Goal: Navigation & Orientation: Find specific page/section

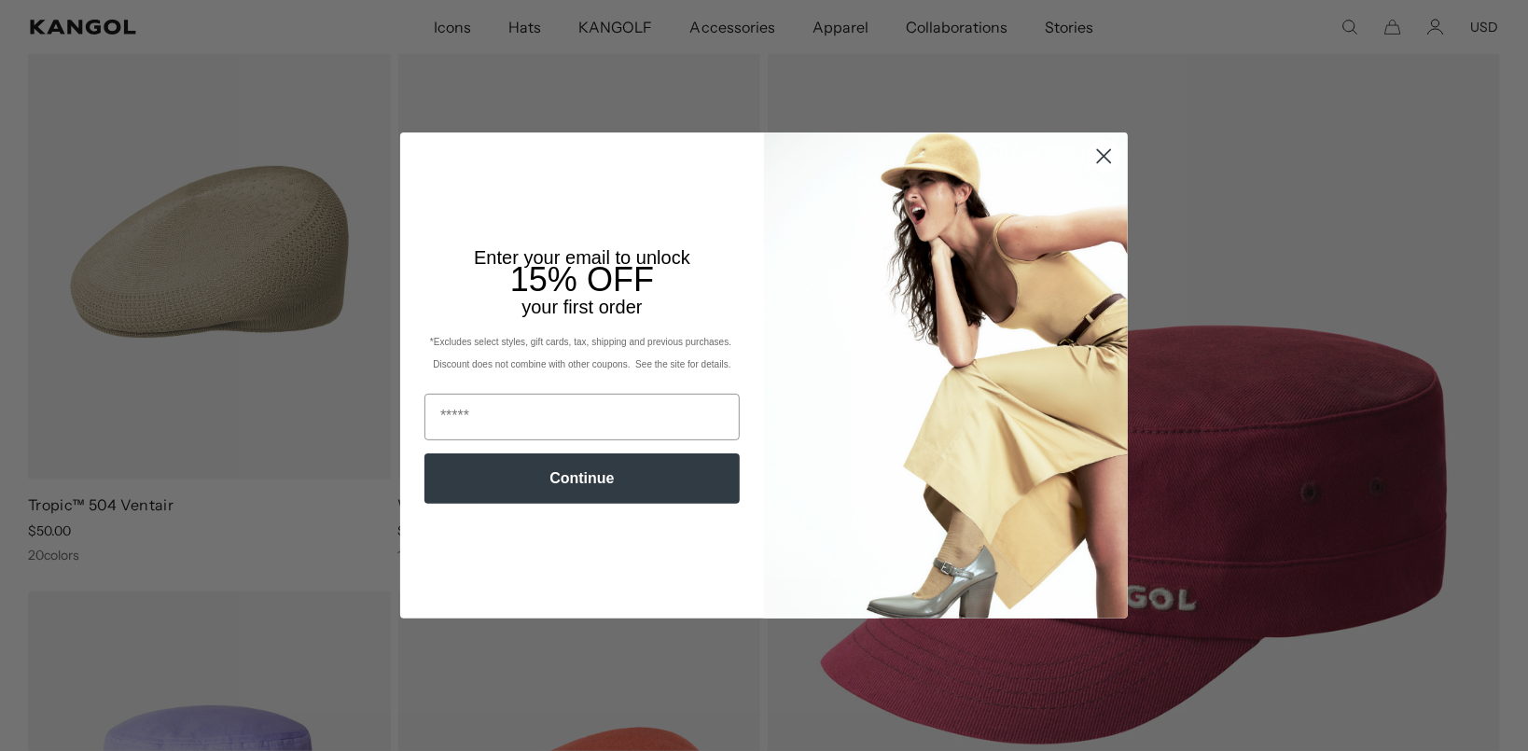
scroll to position [0, 475]
click at [1105, 150] on circle "Close dialog" at bounding box center [1104, 156] width 31 height 31
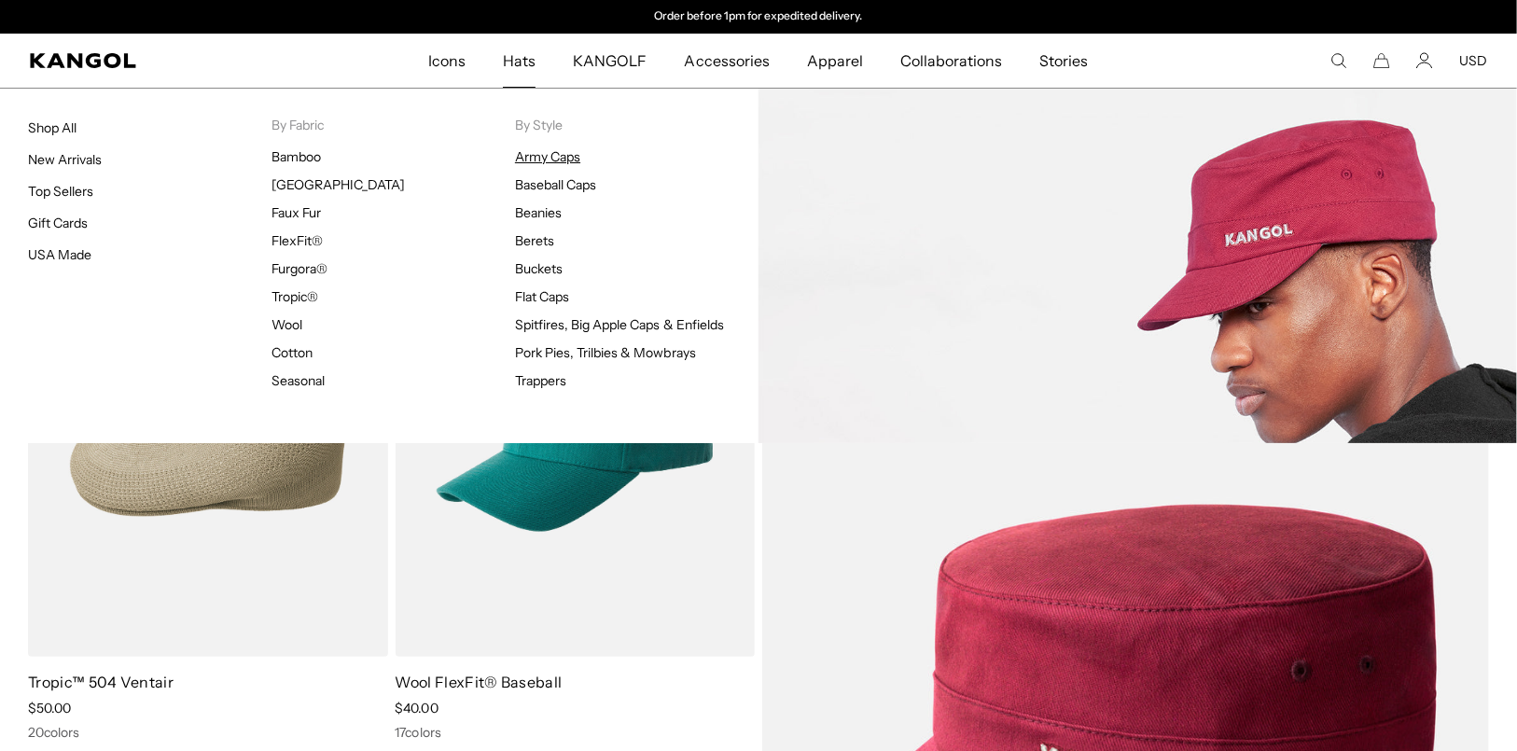
click at [557, 165] on link "Army Caps" at bounding box center [547, 156] width 65 height 17
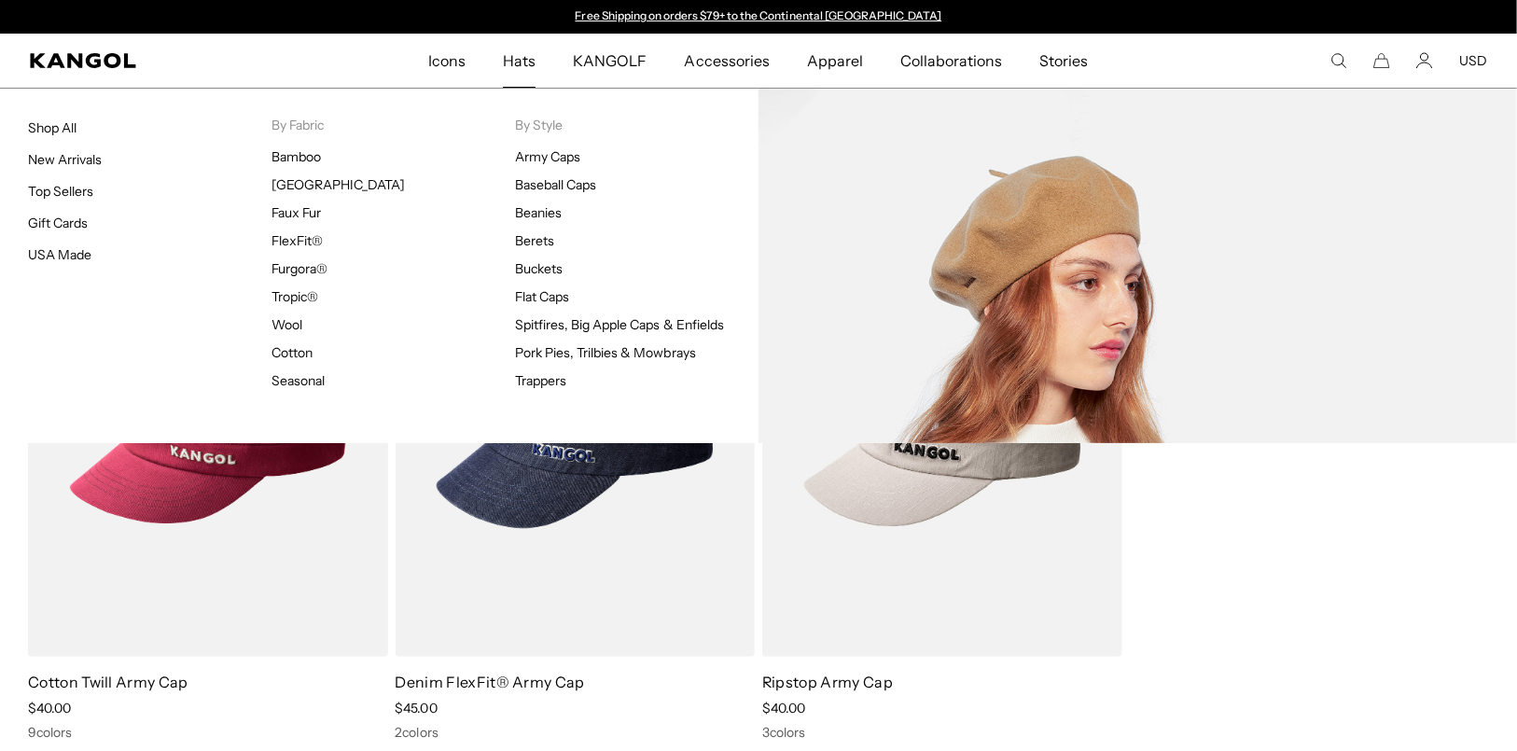
click at [535, 271] on ul "Army Caps Baseball Caps Beanies Berets Buckets Flat Caps Spitfires, Big Apple C…" at bounding box center [636, 268] width 243 height 241
click at [526, 249] on link "Berets" at bounding box center [534, 240] width 39 height 17
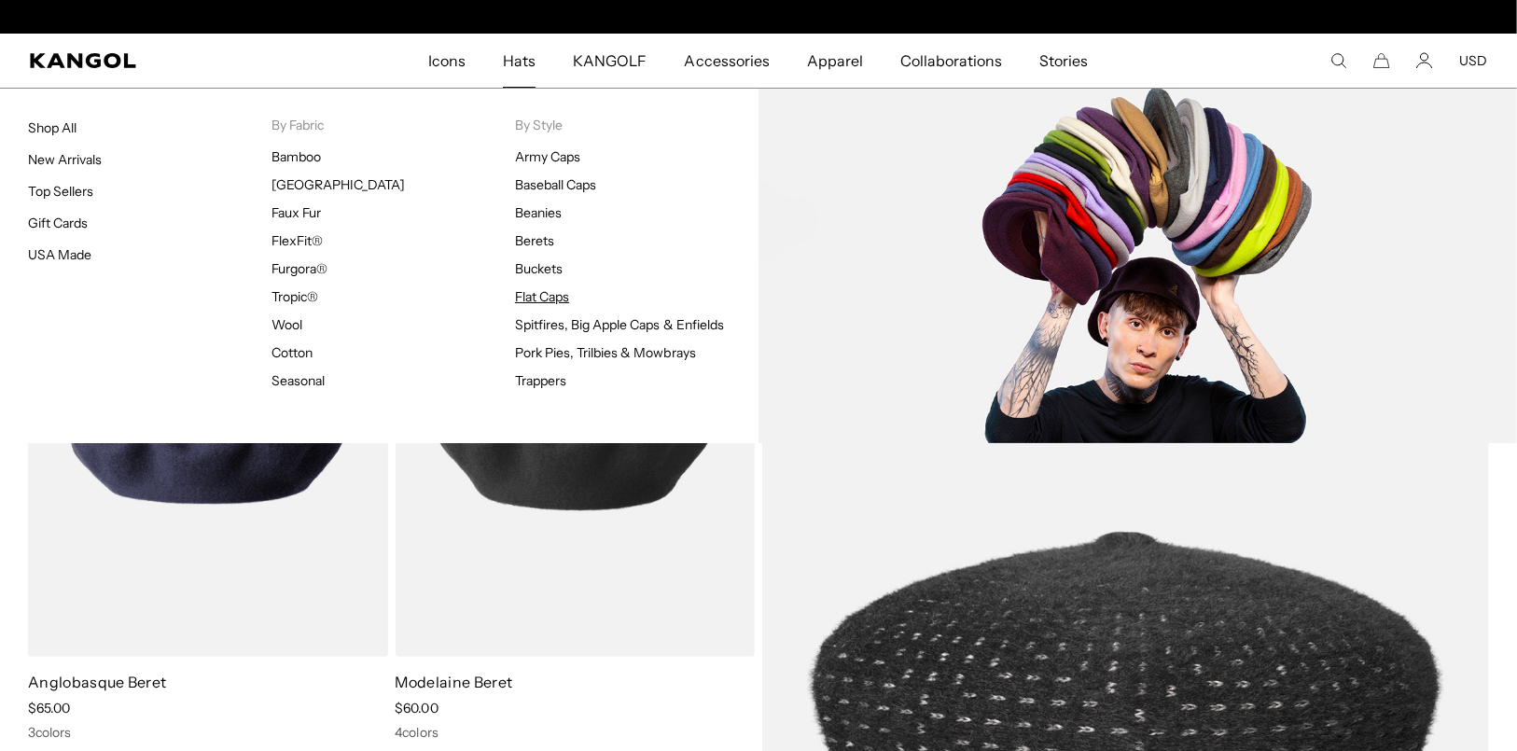
scroll to position [0, 475]
click at [522, 305] on link "Flat Caps" at bounding box center [542, 296] width 54 height 17
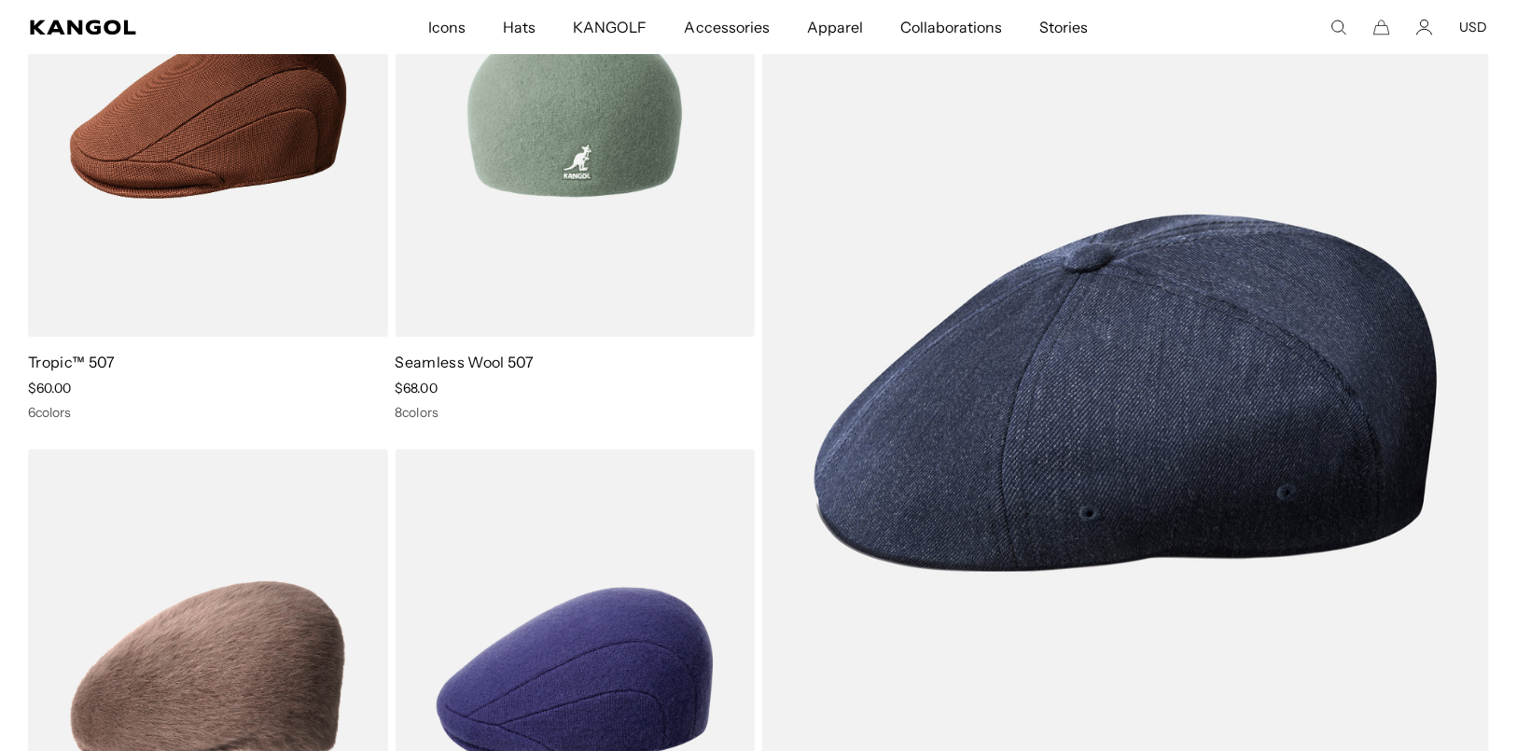
scroll to position [0, 475]
